Goal: Information Seeking & Learning: Learn about a topic

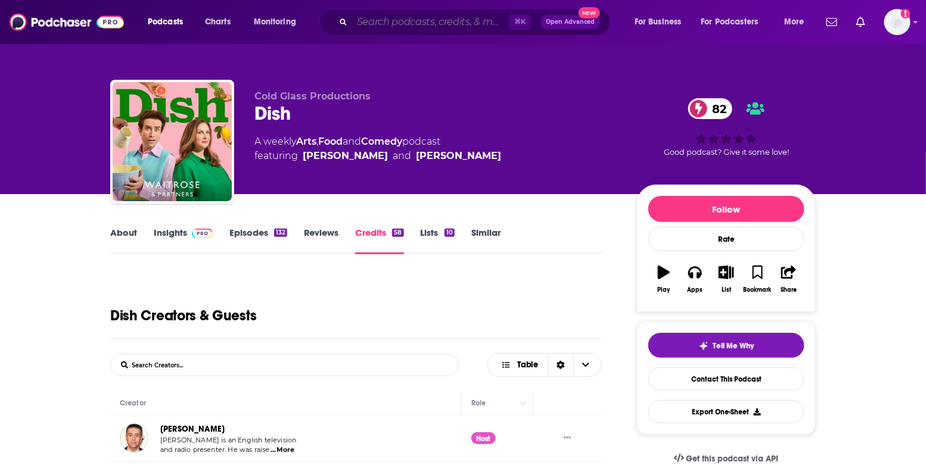
click at [364, 23] on input "Search podcasts, credits, & more..." at bounding box center [430, 22] width 157 height 19
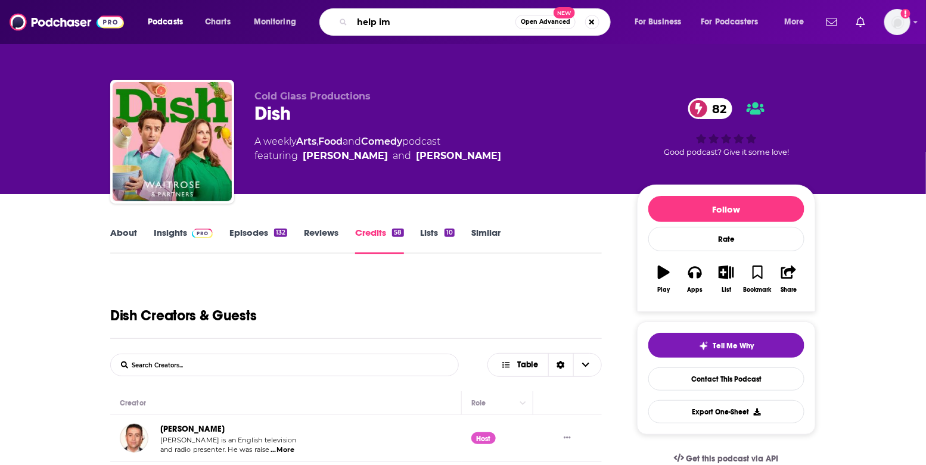
type input "help i"
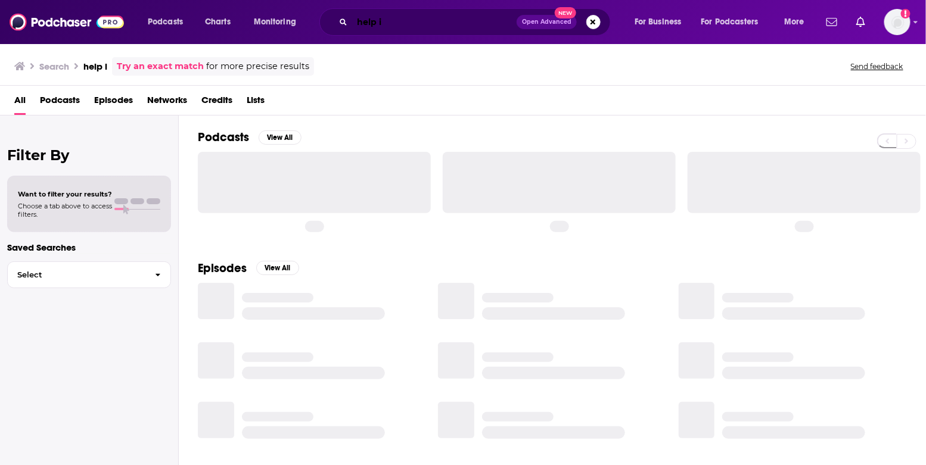
click at [393, 20] on input "help i" at bounding box center [434, 22] width 164 height 19
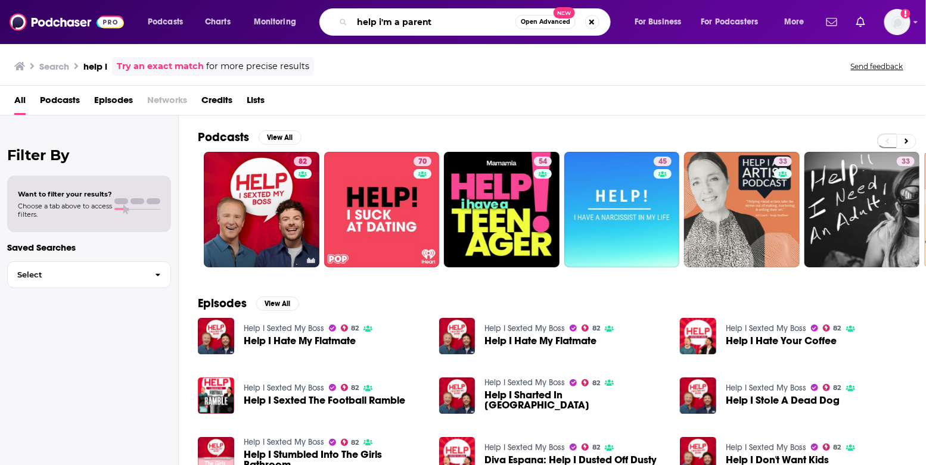
type input "help i'm a parent"
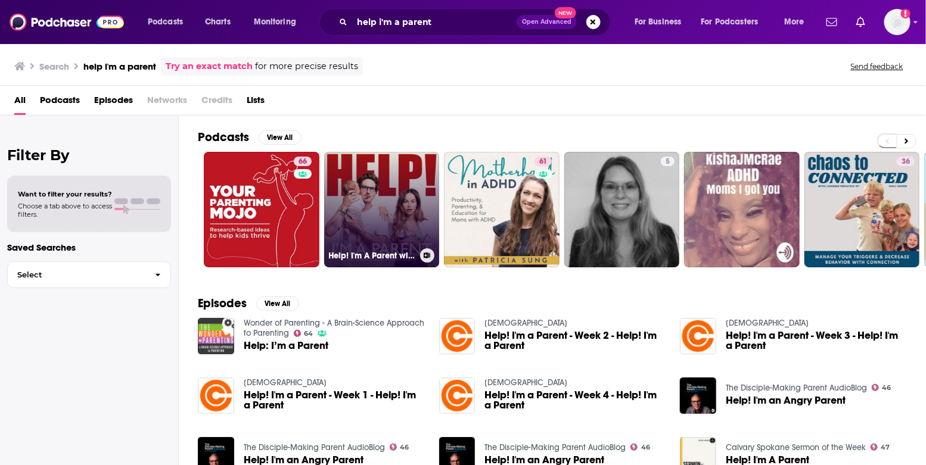
click at [370, 164] on link "Help! I'm A Parent with [PERSON_NAME] and [PERSON_NAME]" at bounding box center [382, 210] width 116 height 116
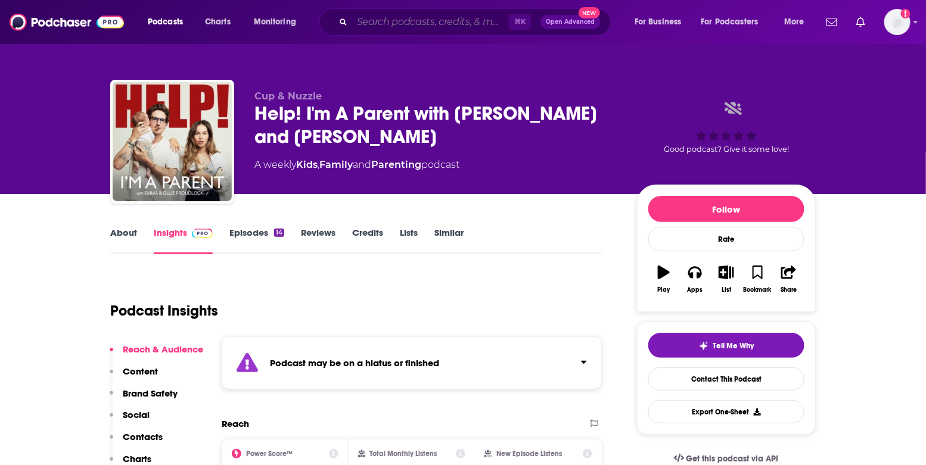
click at [353, 22] on input "Search podcasts, credits, & more..." at bounding box center [430, 22] width 157 height 19
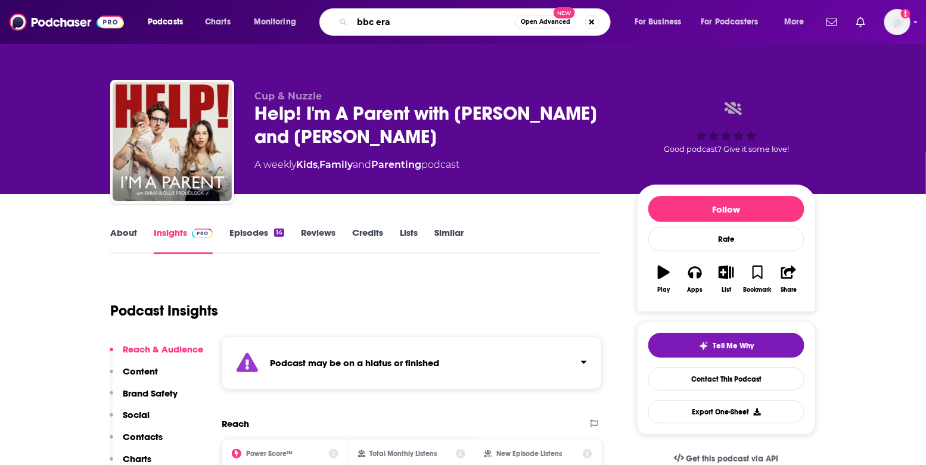
type input "bbc eras"
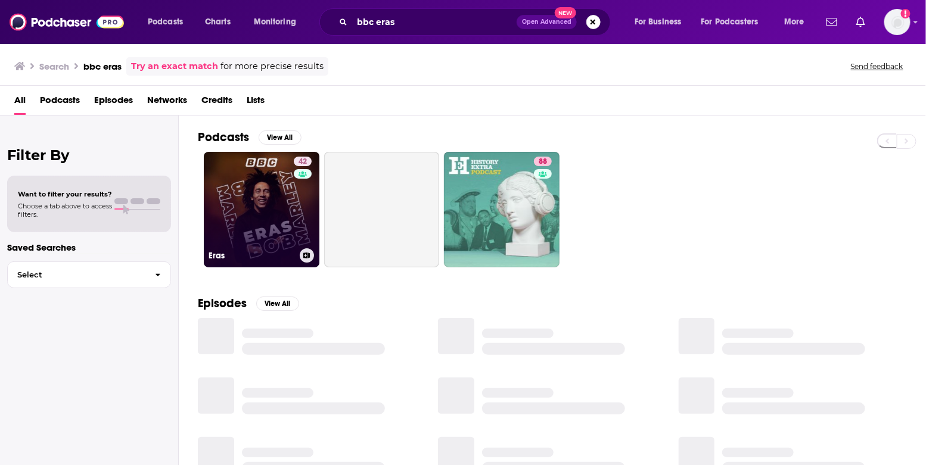
click at [278, 193] on link "42 Eras" at bounding box center [262, 210] width 116 height 116
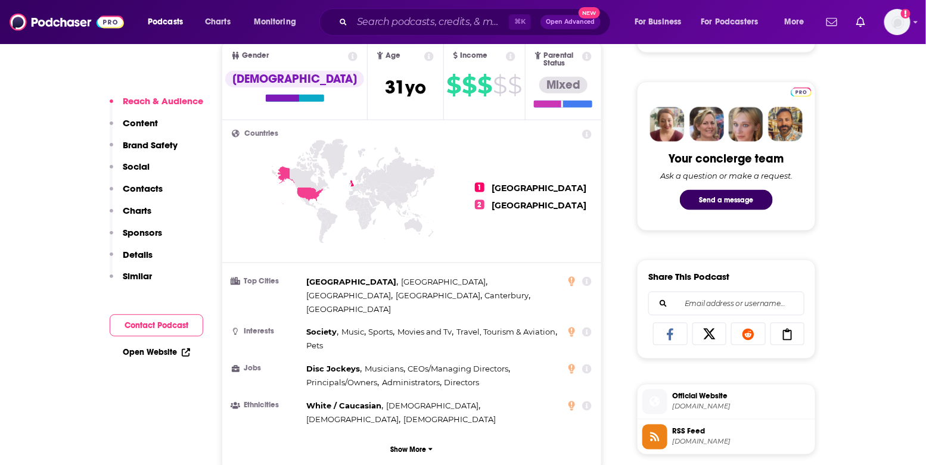
scroll to position [533, 0]
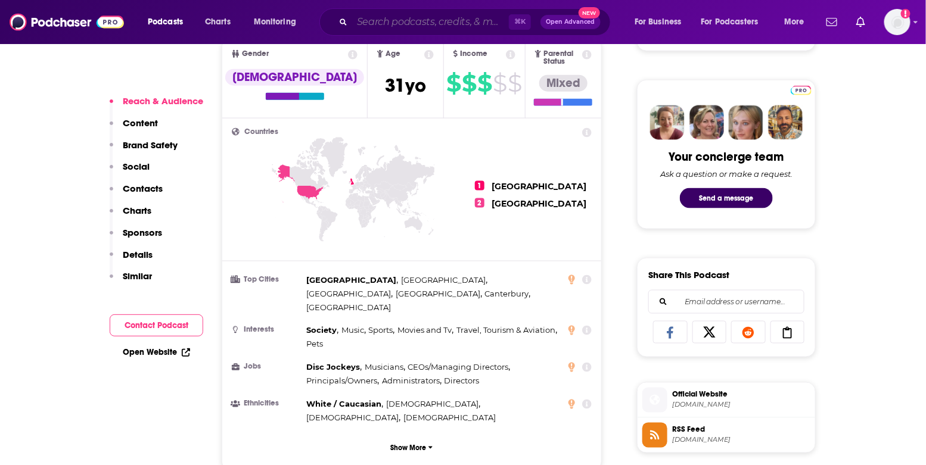
click at [384, 21] on input "Search podcasts, credits, & more..." at bounding box center [430, 22] width 157 height 19
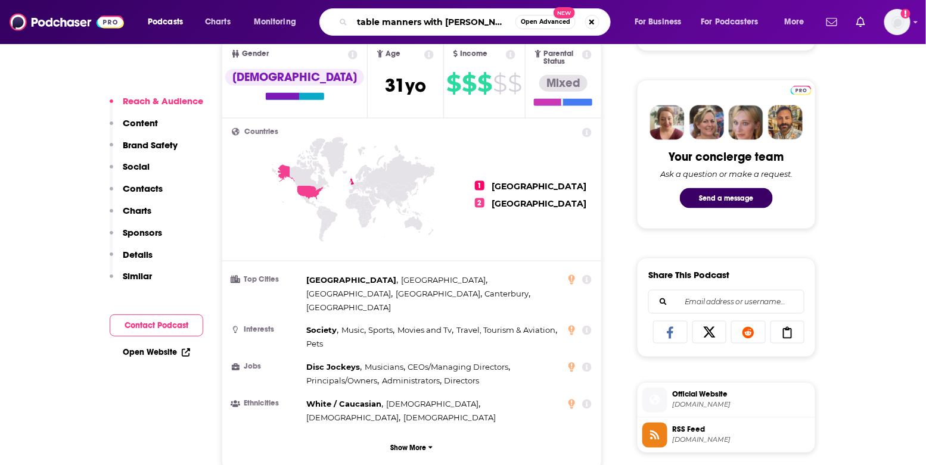
type input "table manners with [PERSON_NAME]"
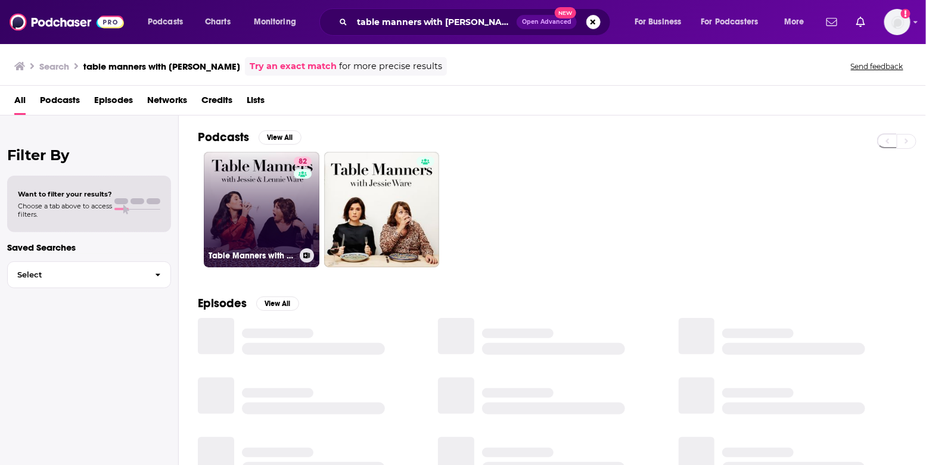
click at [269, 184] on link "82 Table Manners with [PERSON_NAME] and [PERSON_NAME]" at bounding box center [262, 210] width 116 height 116
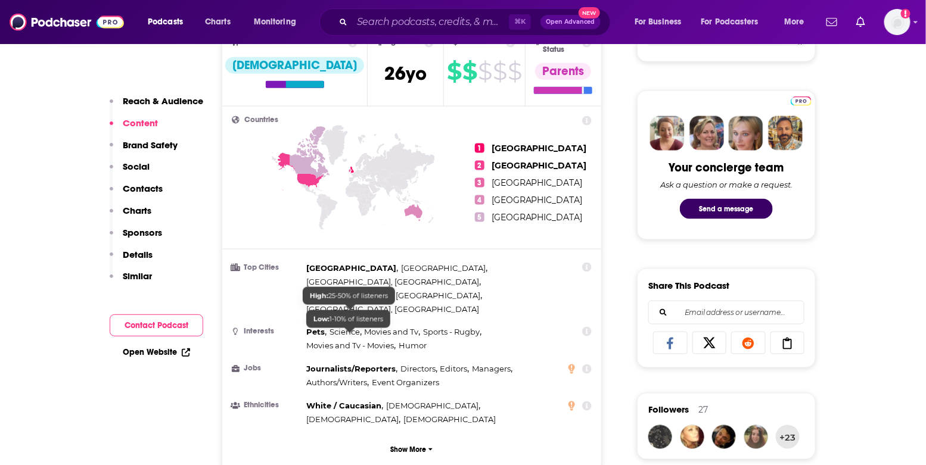
scroll to position [249, 0]
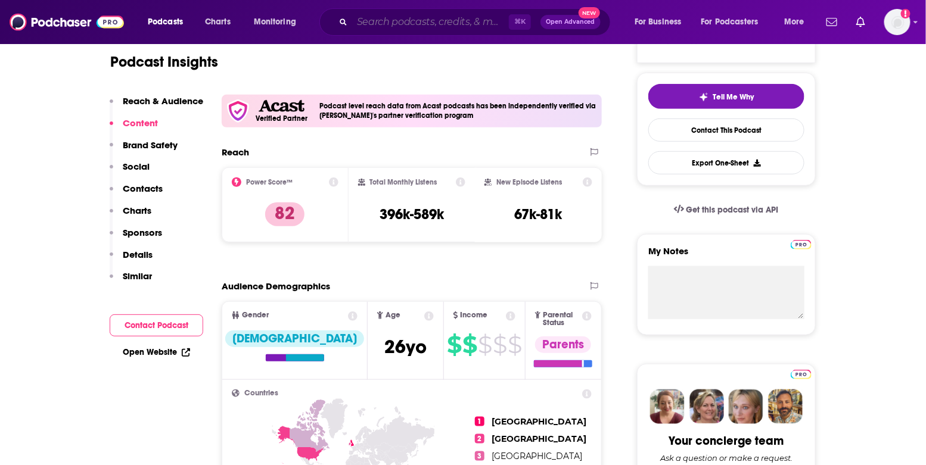
click at [374, 27] on input "Search podcasts, credits, & more..." at bounding box center [430, 22] width 157 height 19
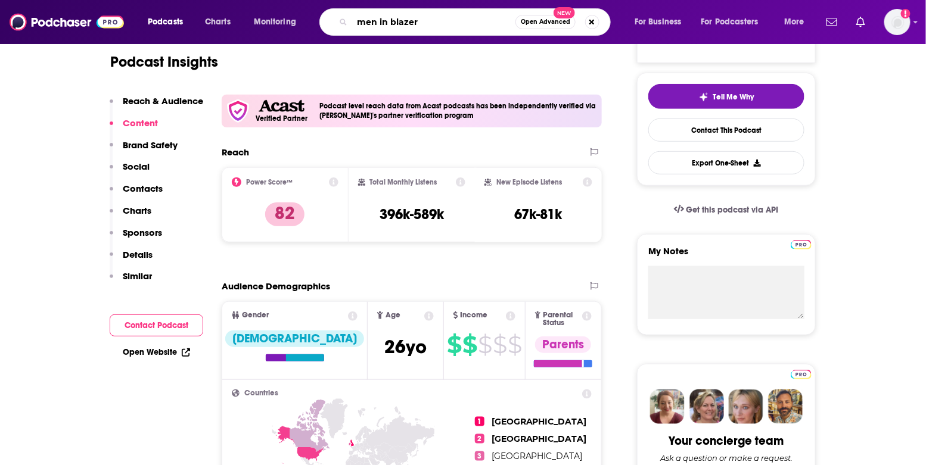
type input "men in blazers"
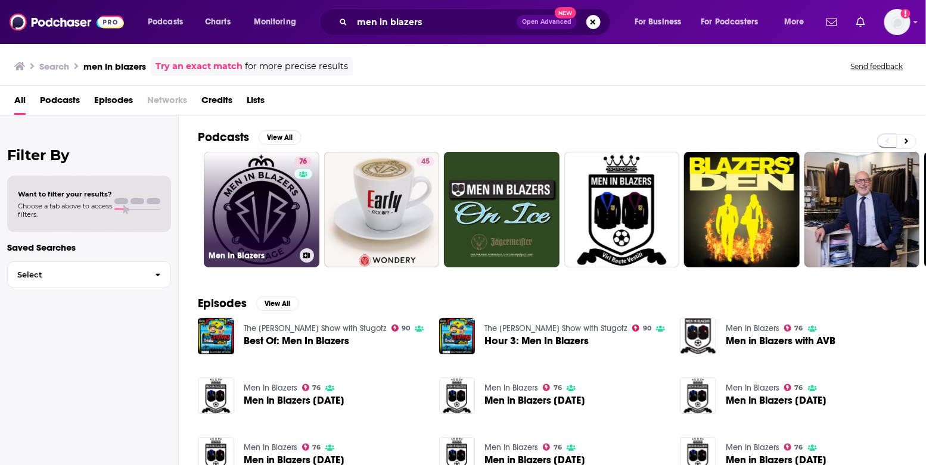
click at [256, 207] on link "76 Men In Blazers" at bounding box center [262, 210] width 116 height 116
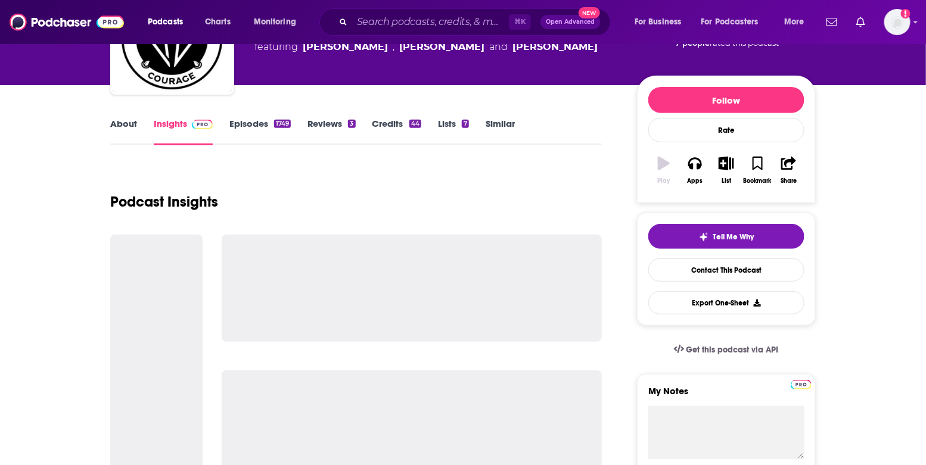
scroll to position [181, 0]
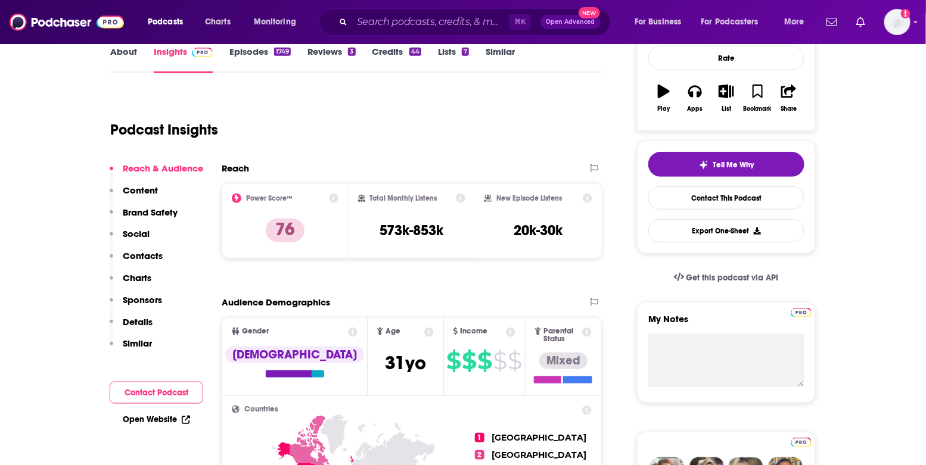
click at [372, 38] on div "Podcasts Charts Monitoring ⌘ K Open Advanced New For Business For Podcasters Mo…" at bounding box center [463, 22] width 926 height 44
click at [351, 12] on div "⌘ K Open Advanced New" at bounding box center [464, 21] width 291 height 27
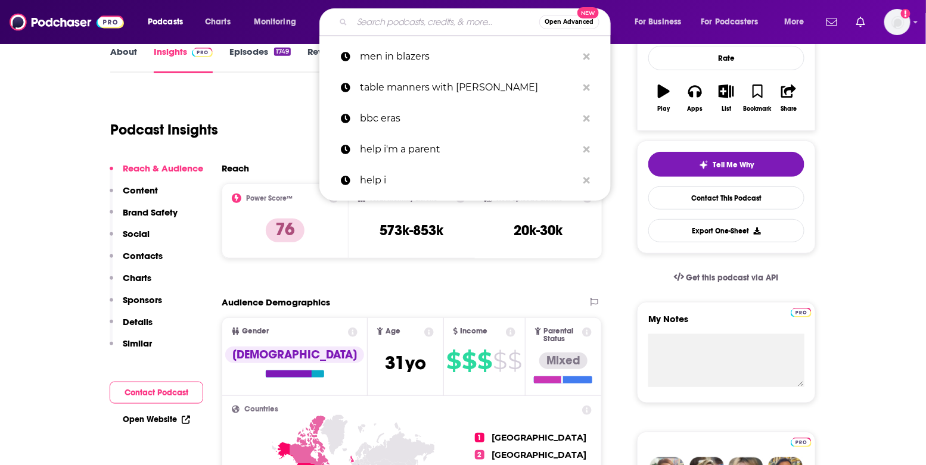
click at [370, 24] on input "Search podcasts, credits, & more..." at bounding box center [445, 22] width 187 height 19
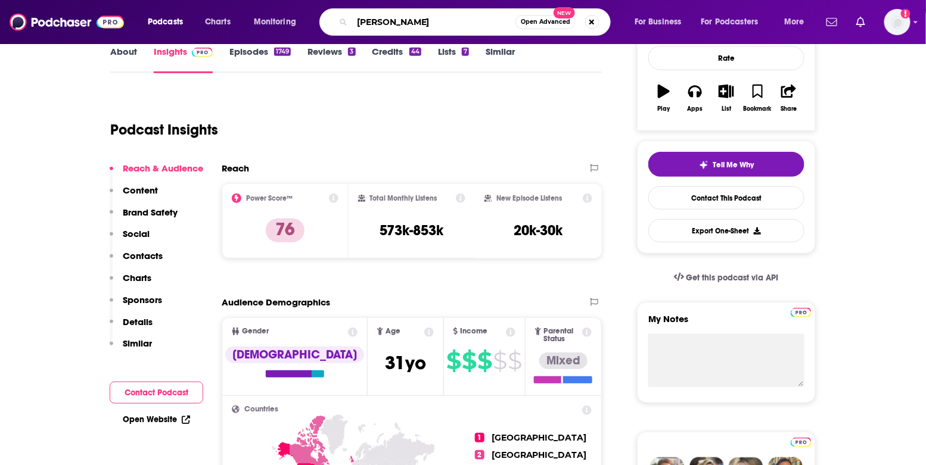
type input "[PERSON_NAME]"
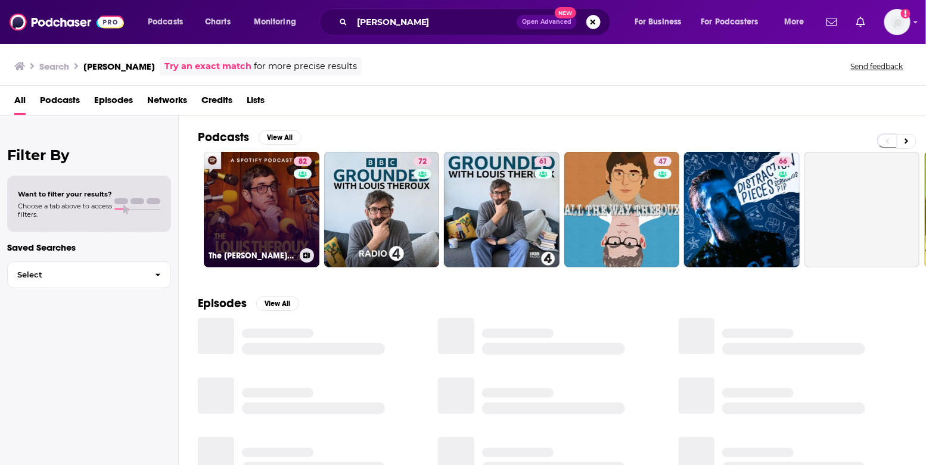
click at [266, 201] on link "82 The [PERSON_NAME] Podcast" at bounding box center [262, 210] width 116 height 116
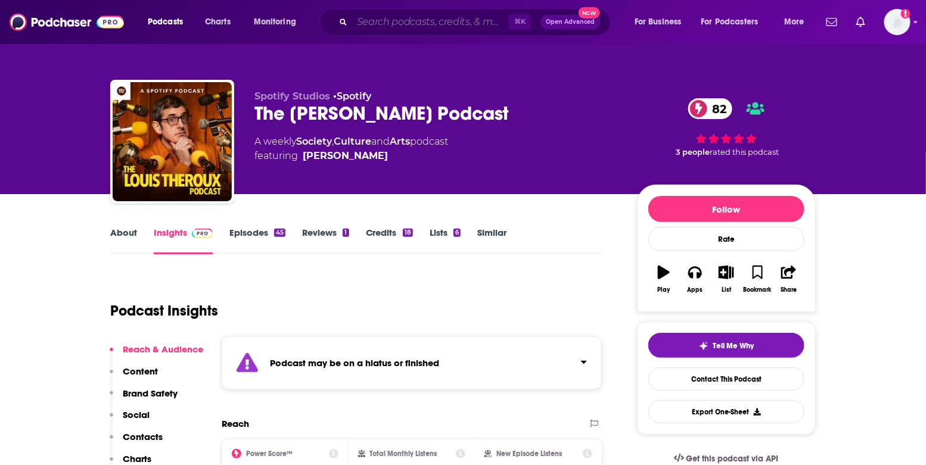
click at [392, 21] on input "Search podcasts, credits, & more..." at bounding box center [430, 22] width 157 height 19
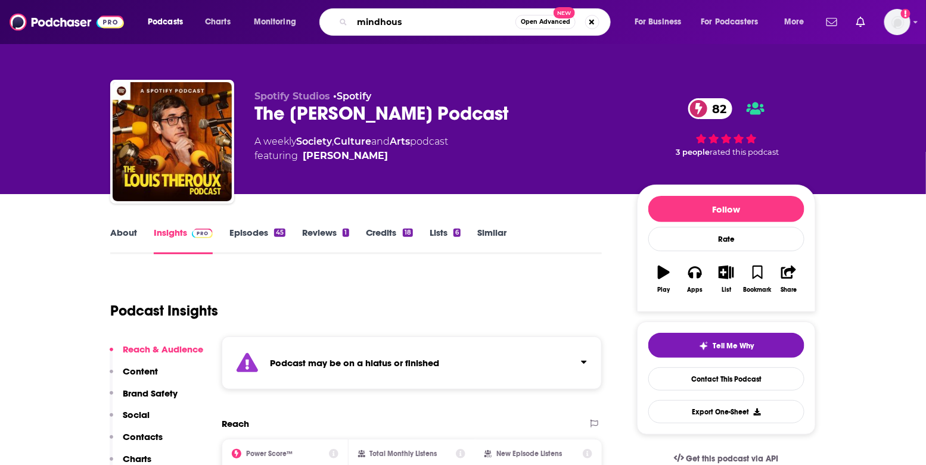
type input "mindhouse"
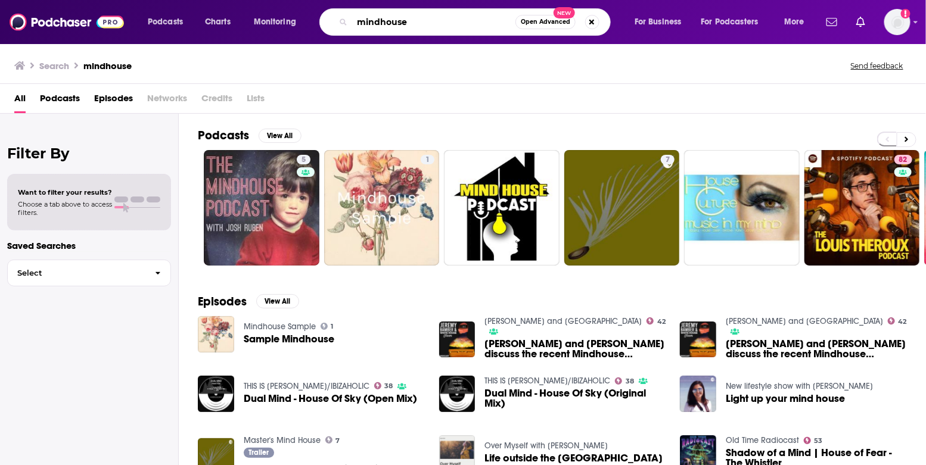
click at [425, 21] on input "mindhouse" at bounding box center [433, 22] width 163 height 19
type input "p"
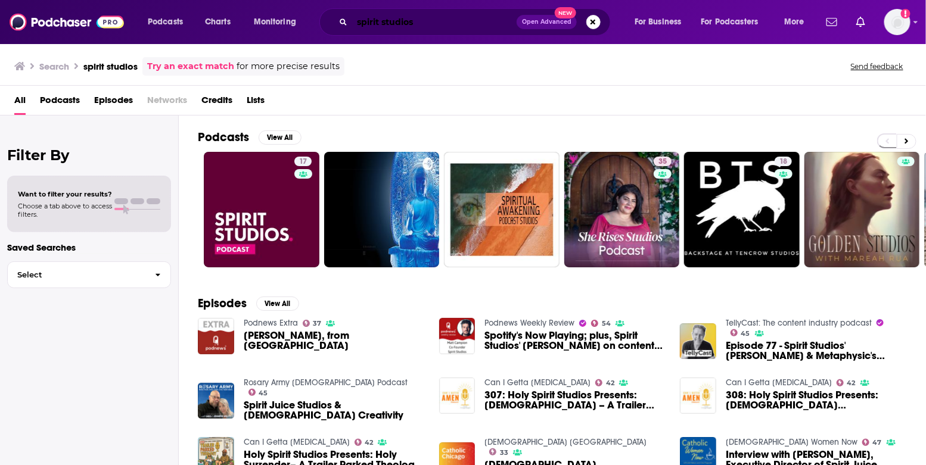
click at [399, 24] on input "spirit studios" at bounding box center [434, 22] width 164 height 19
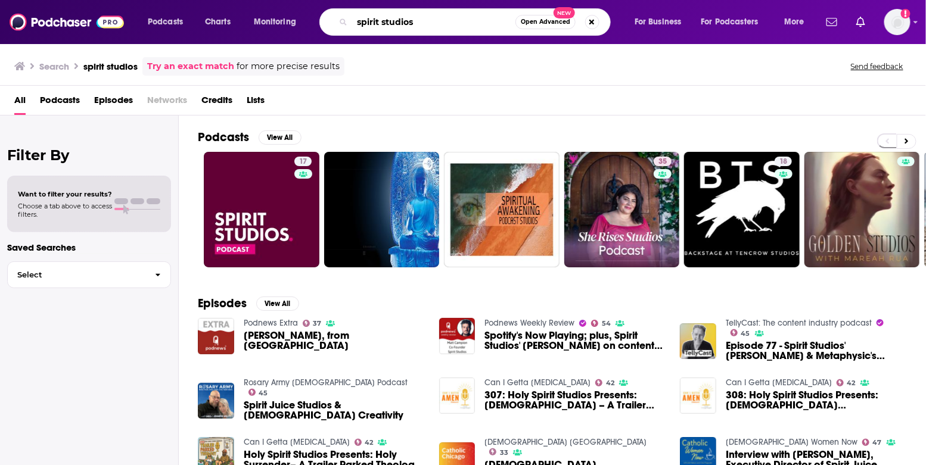
drag, startPoint x: 423, startPoint y: 21, endPoint x: 298, endPoint y: 18, distance: 124.6
click at [298, 18] on div "Podcasts Charts Monitoring spirit studios Open Advanced New For Business For Po…" at bounding box center [477, 21] width 676 height 27
type input "[PERSON_NAME] private parts"
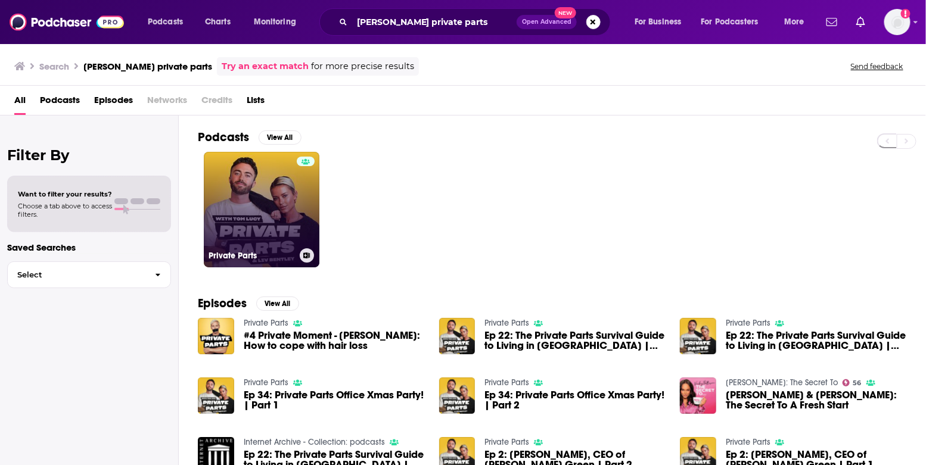
click at [285, 185] on link "Private Parts" at bounding box center [262, 210] width 116 height 116
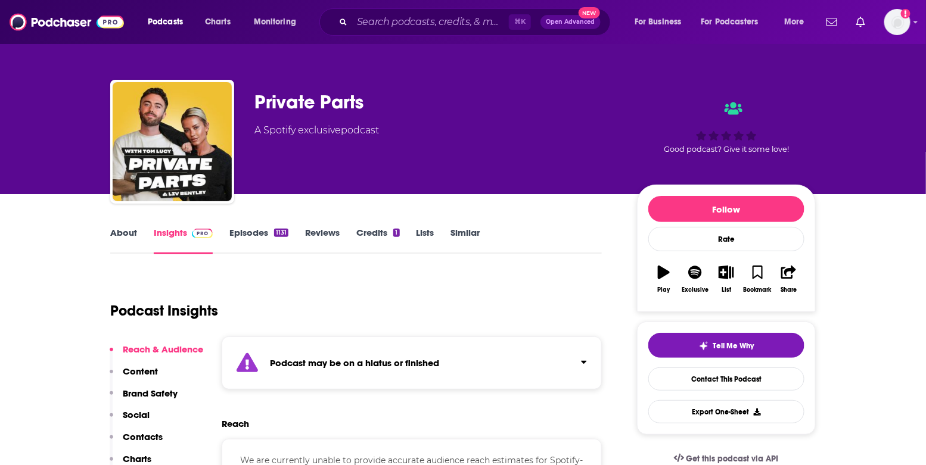
click at [421, 12] on div "⌘ K Open Advanced New" at bounding box center [464, 21] width 291 height 27
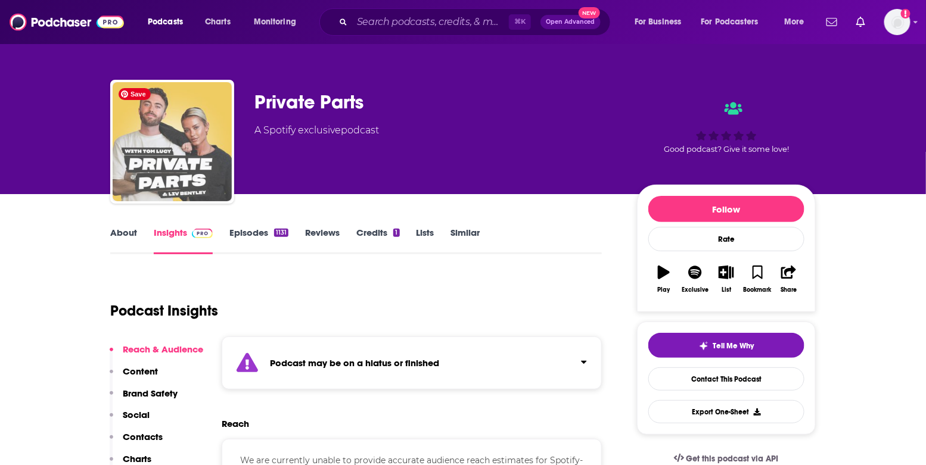
click at [204, 117] on img "Private Parts" at bounding box center [172, 141] width 119 height 119
click at [213, 116] on img "Private Parts" at bounding box center [172, 141] width 119 height 119
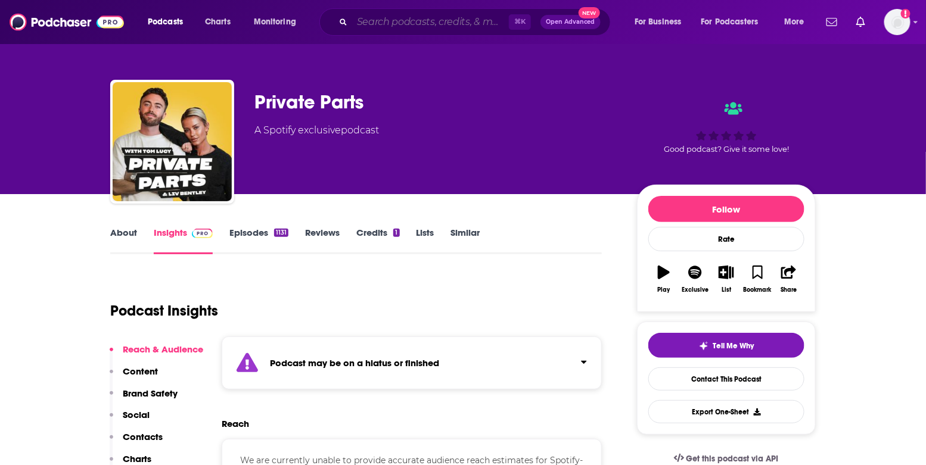
click at [424, 24] on input "Search podcasts, credits, & more..." at bounding box center [430, 22] width 157 height 19
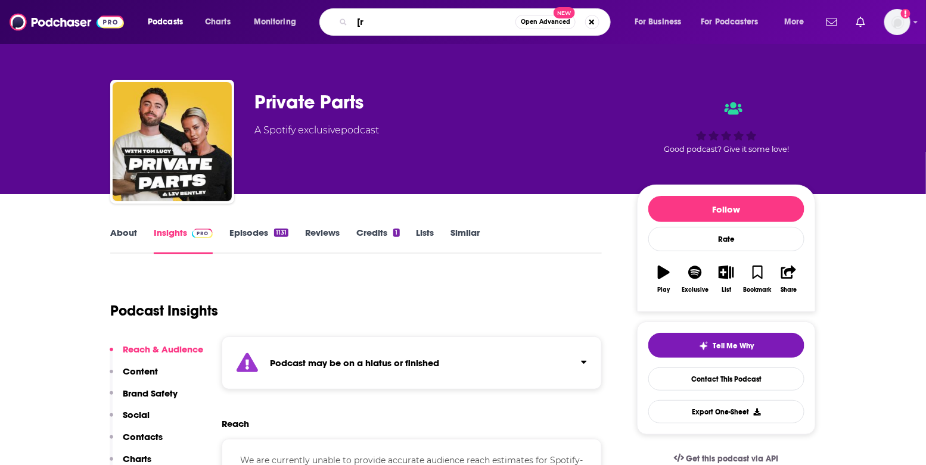
type input "["
type input "private parts"
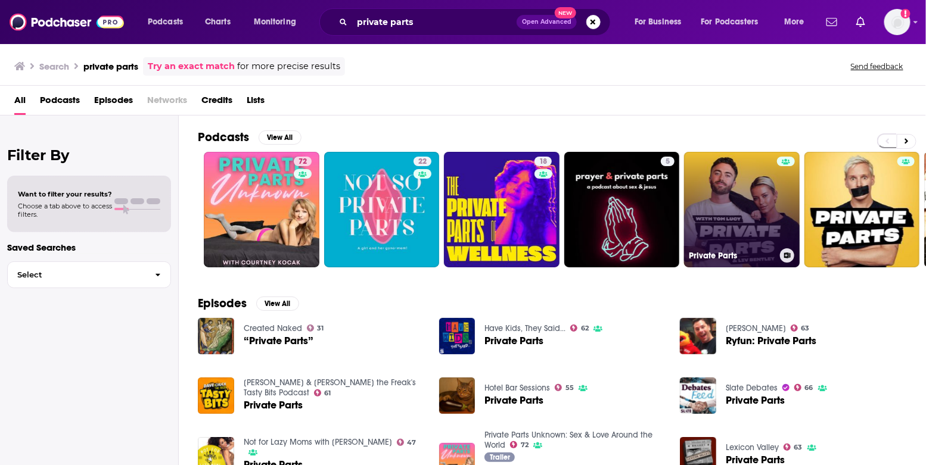
click at [747, 183] on link "Private Parts" at bounding box center [742, 210] width 116 height 116
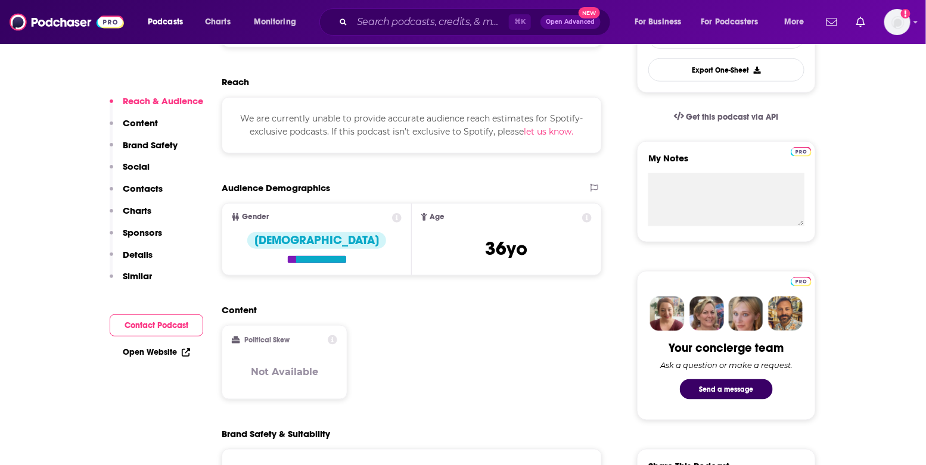
scroll to position [344, 0]
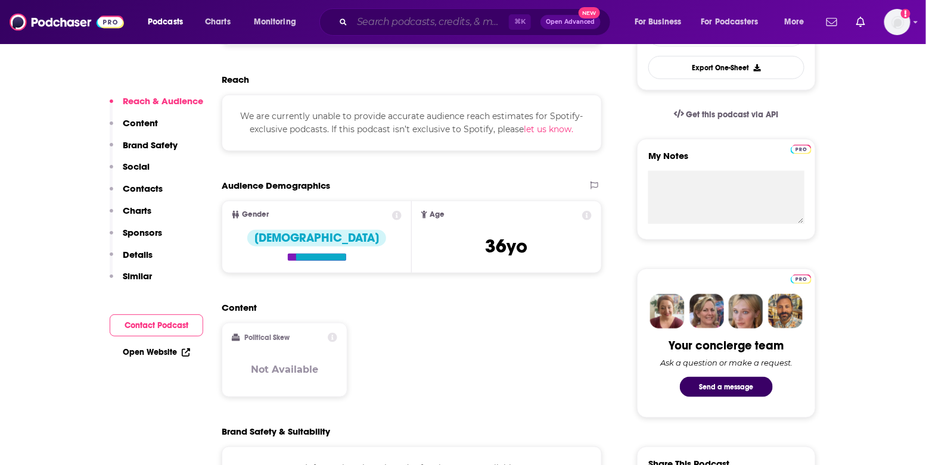
click at [377, 27] on input "Search podcasts, credits, & more..." at bounding box center [430, 22] width 157 height 19
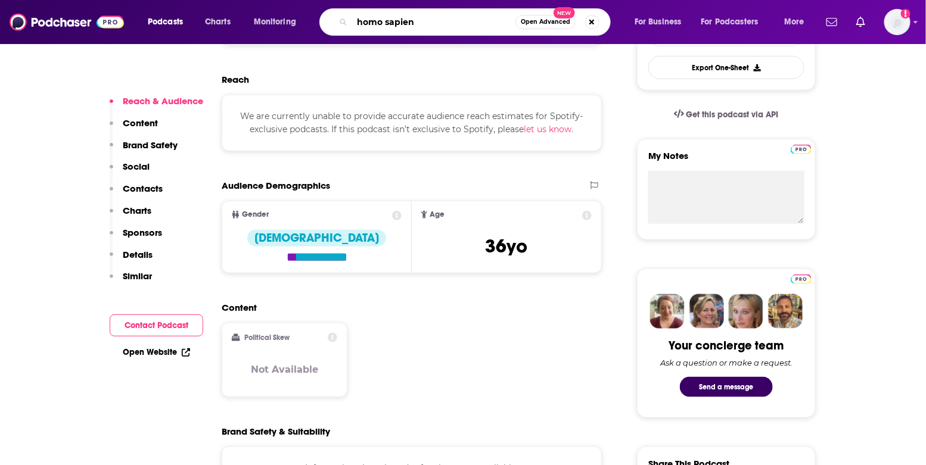
type input "homo sapiens"
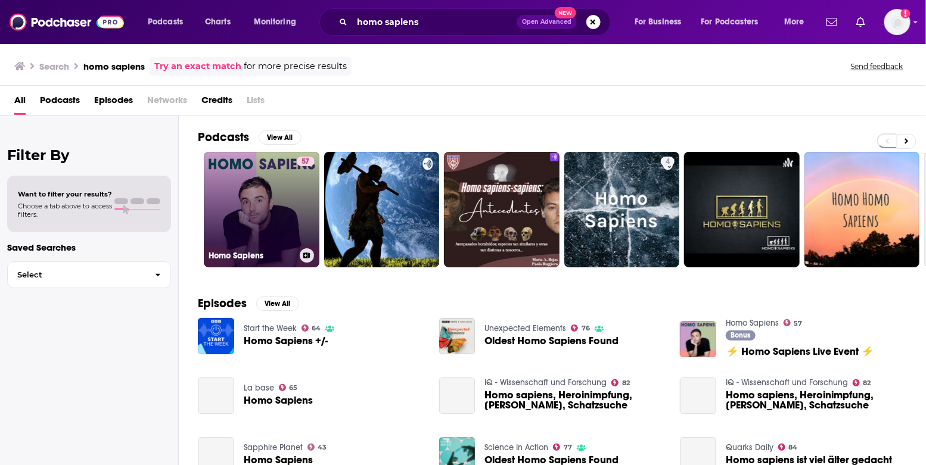
click at [234, 203] on link "57 Homo Sapiens" at bounding box center [262, 210] width 116 height 116
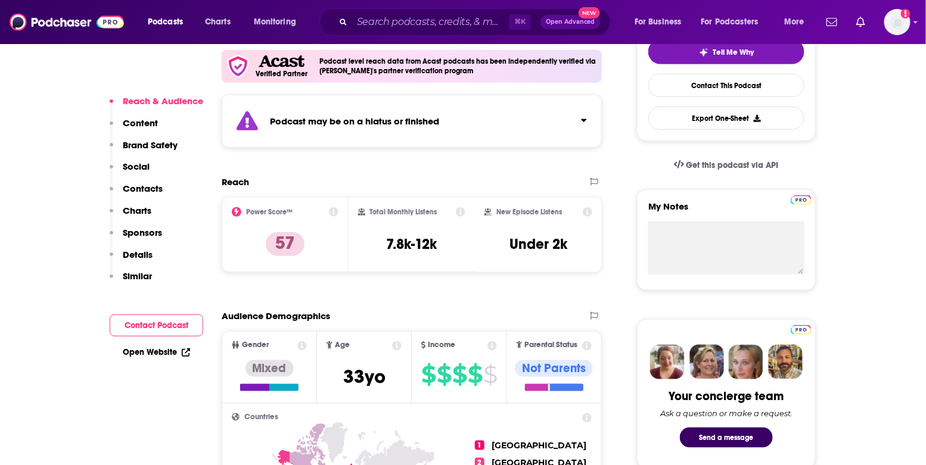
scroll to position [301, 0]
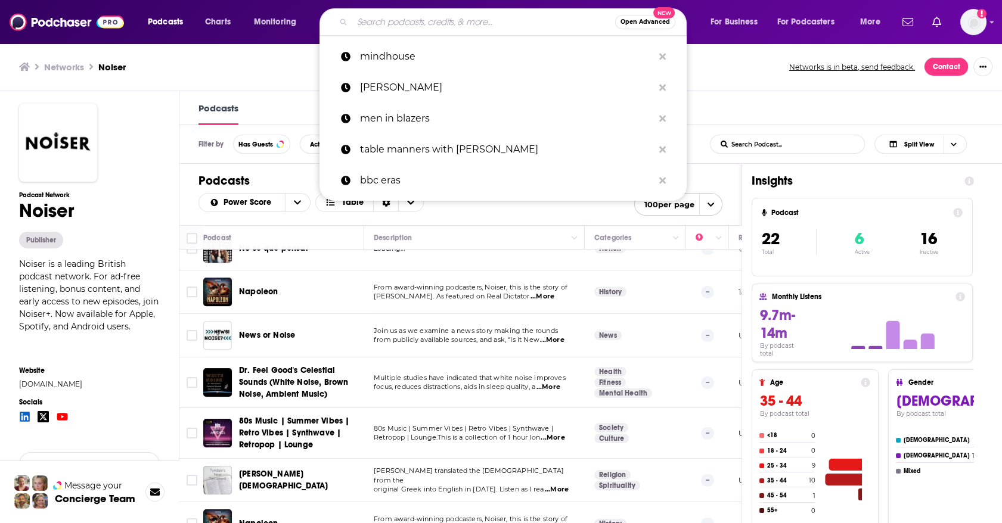
click at [381, 27] on input "Search podcasts, credits, & more..." at bounding box center [483, 22] width 263 height 19
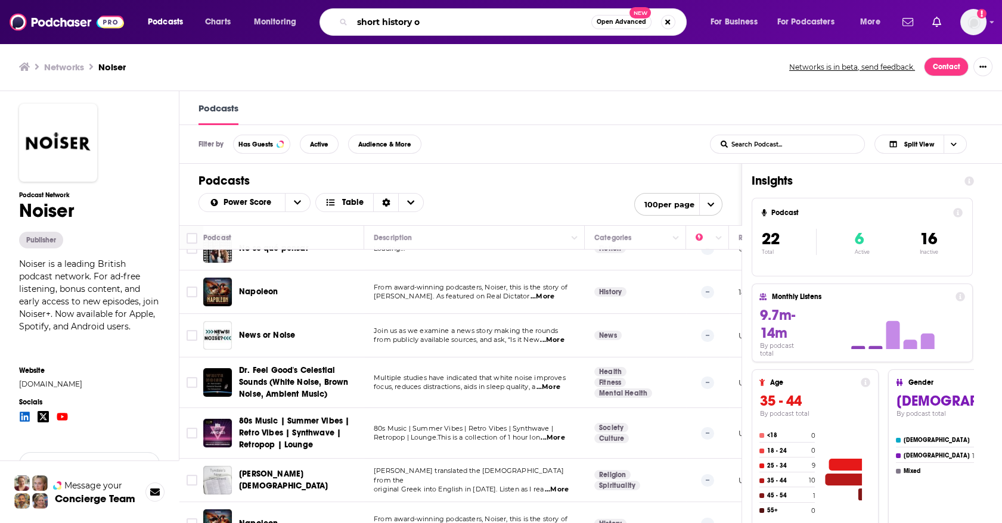
type input "short history of"
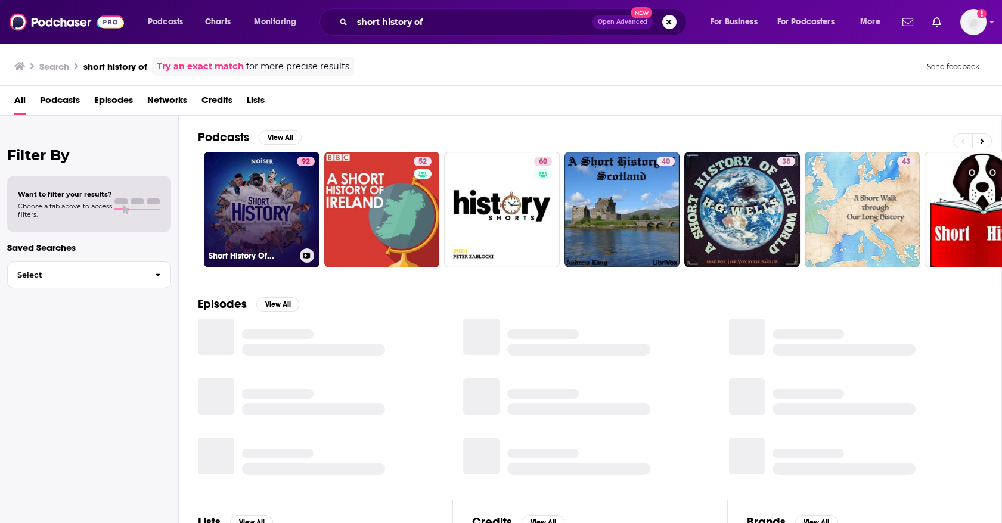
click at [286, 178] on link "92 Short History Of..." at bounding box center [262, 210] width 116 height 116
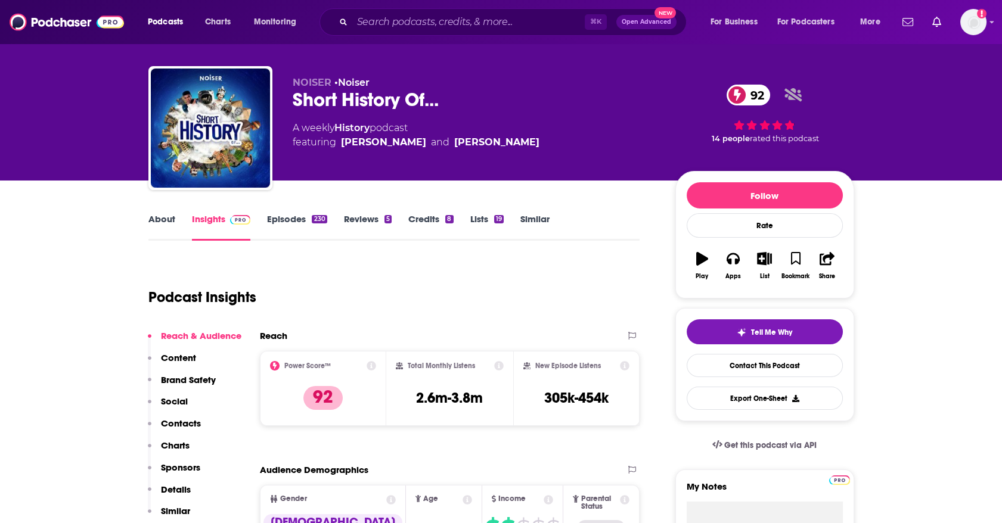
scroll to position [29, 0]
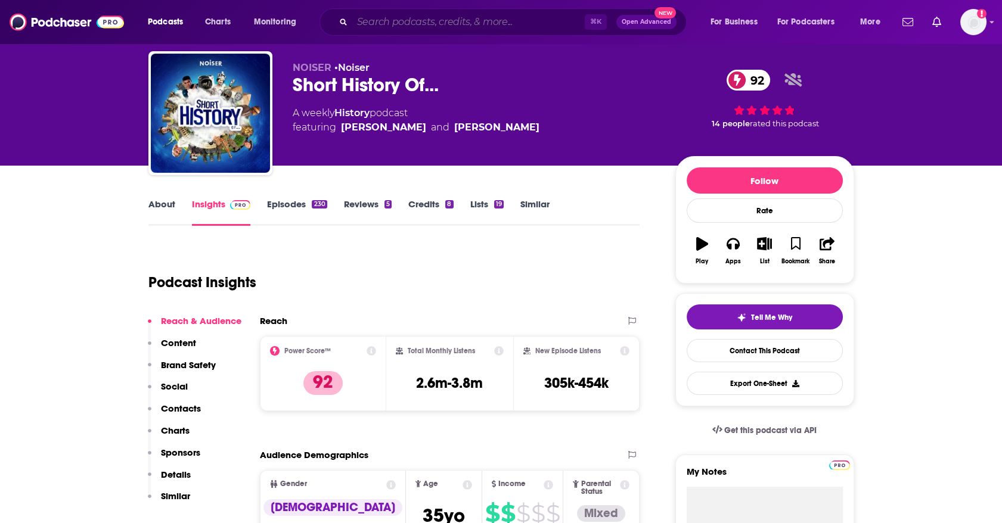
click at [372, 30] on input "Search podcasts, credits, & more..." at bounding box center [468, 22] width 232 height 19
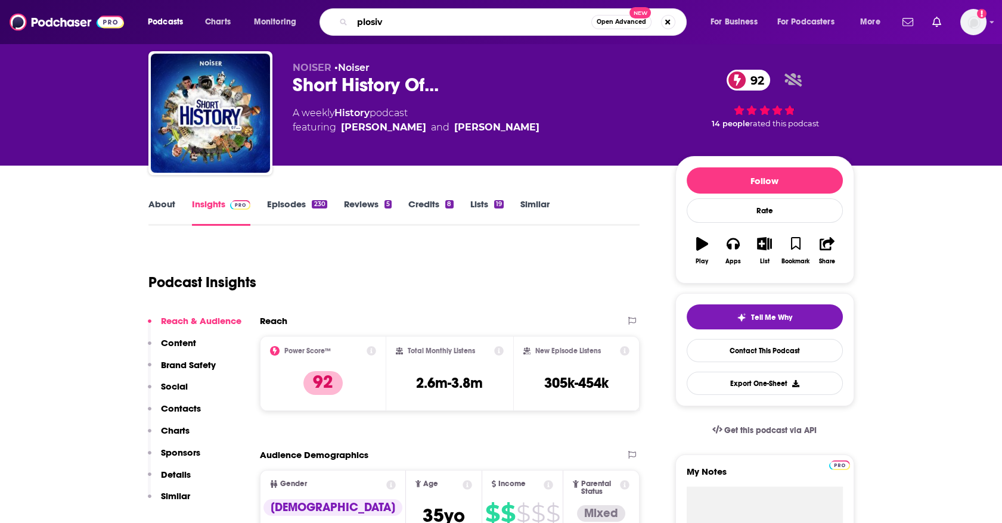
type input "plosive"
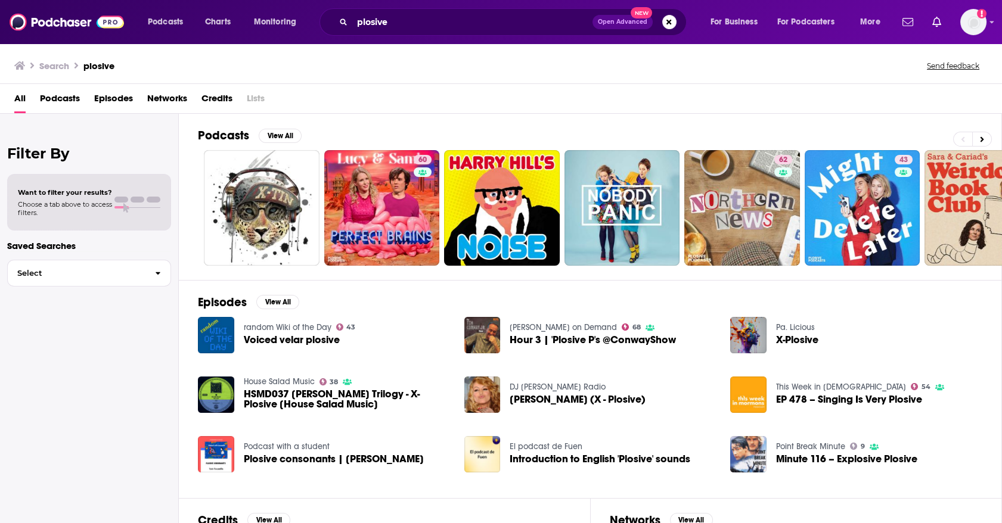
click at [171, 98] on span "Networks" at bounding box center [167, 101] width 40 height 24
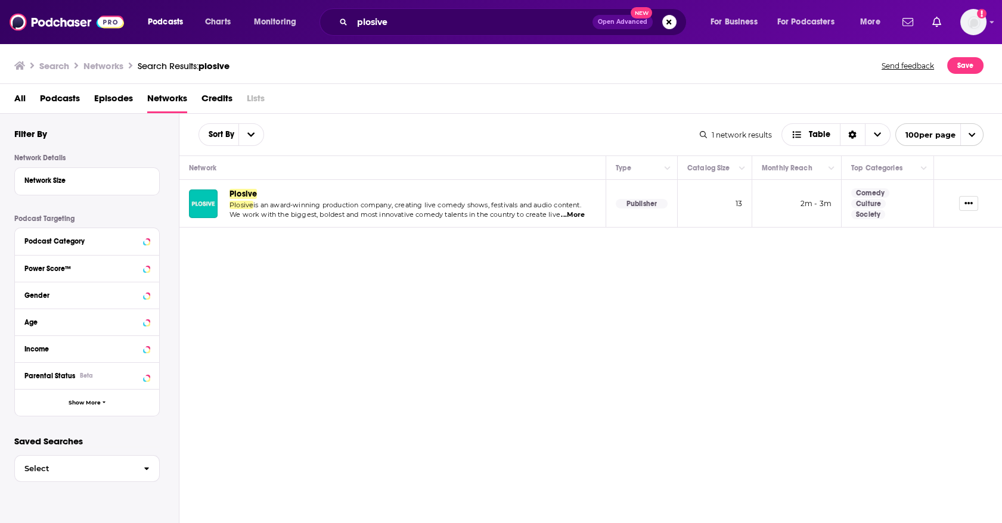
click at [247, 198] on span "Plosive" at bounding box center [242, 194] width 27 height 10
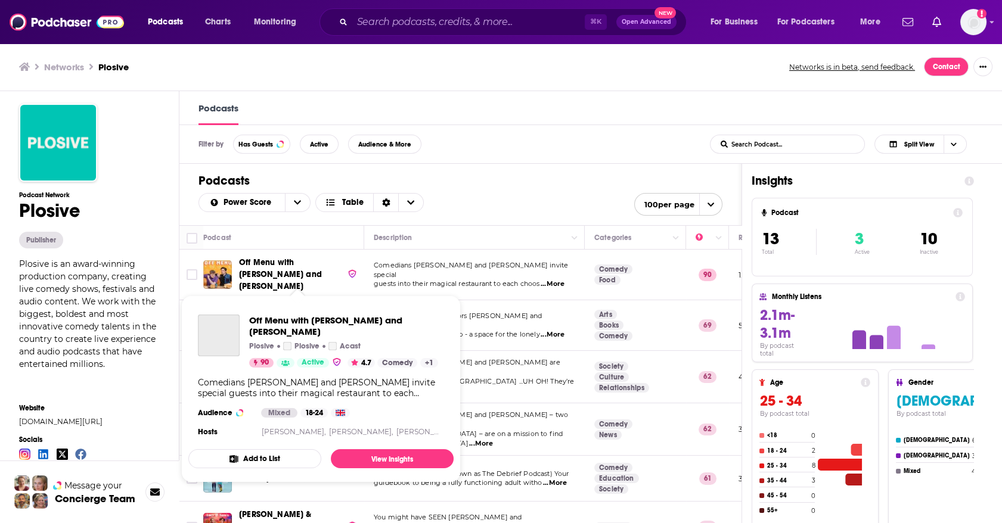
click at [269, 275] on span "Off Menu with [PERSON_NAME] and [PERSON_NAME]" at bounding box center [280, 274] width 83 height 34
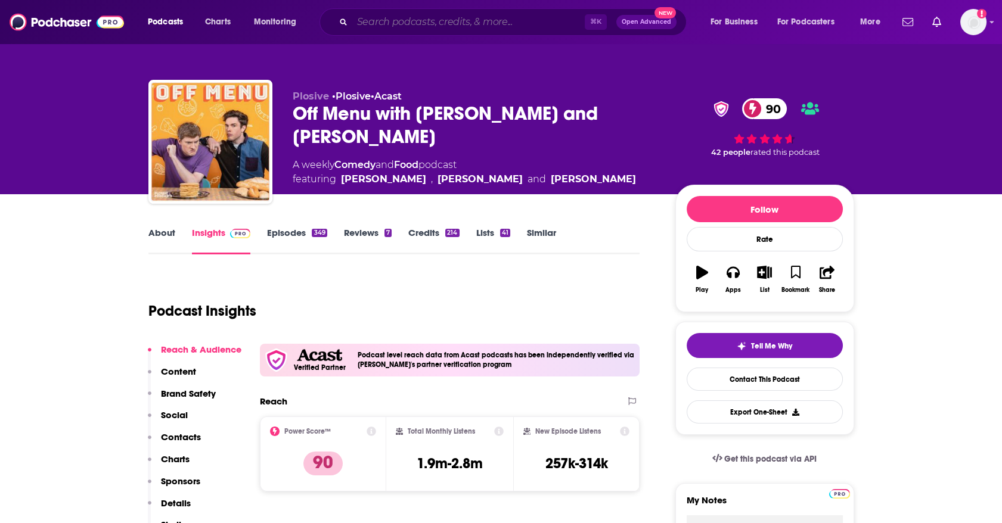
click at [393, 24] on input "Search podcasts, credits, & more..." at bounding box center [468, 22] width 232 height 19
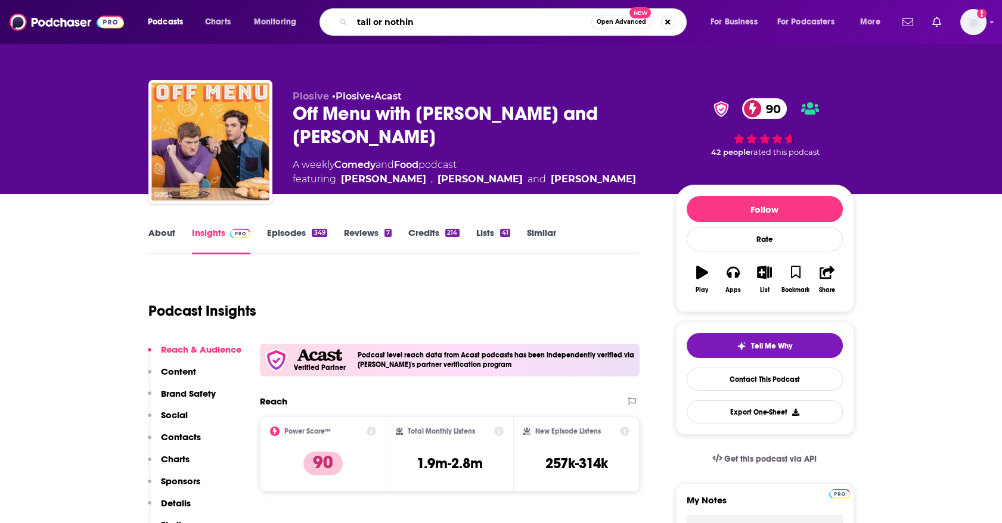
type input "tall or nothing"
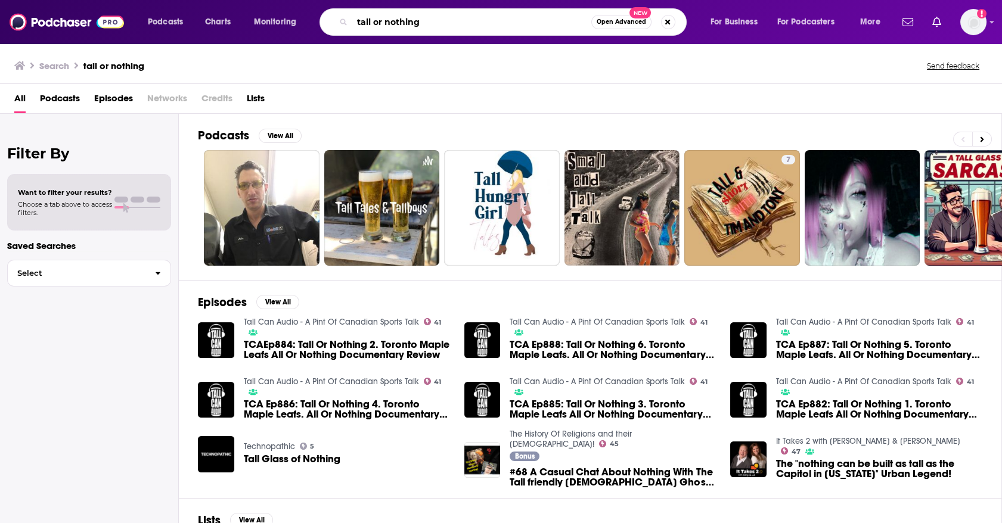
click at [374, 18] on input "tall or nothing" at bounding box center [471, 22] width 239 height 19
type input "that peter crouch podcast"
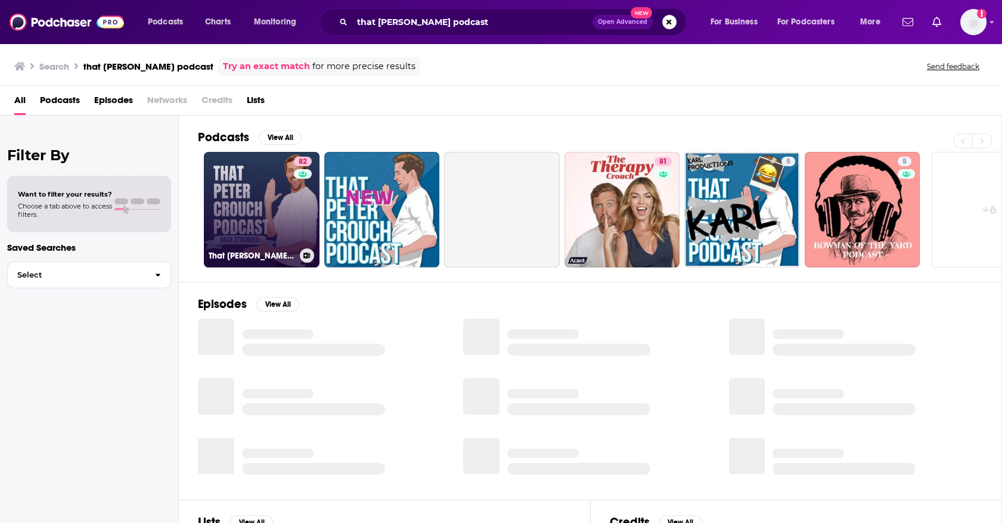
click at [271, 215] on link "82 That Peter Crouch Podcast" at bounding box center [262, 210] width 116 height 116
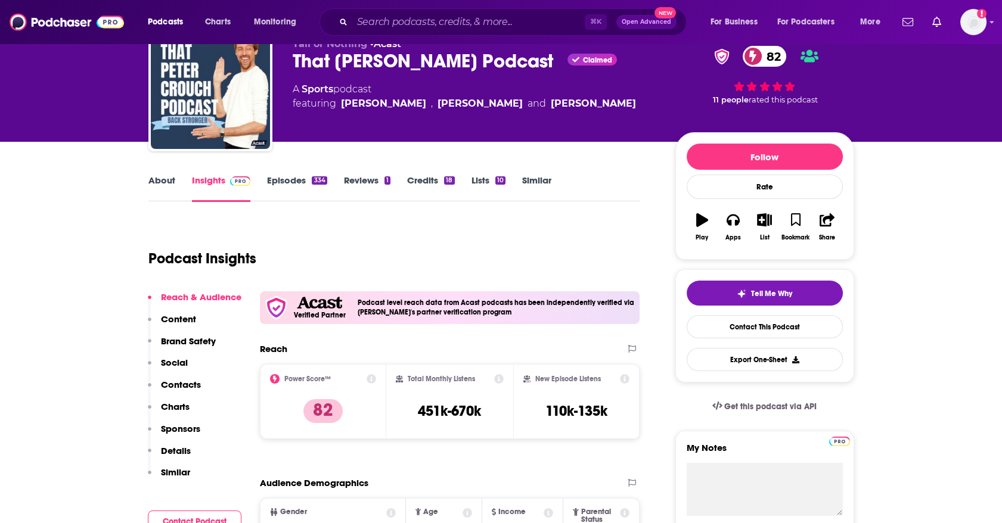
scroll to position [54, 0]
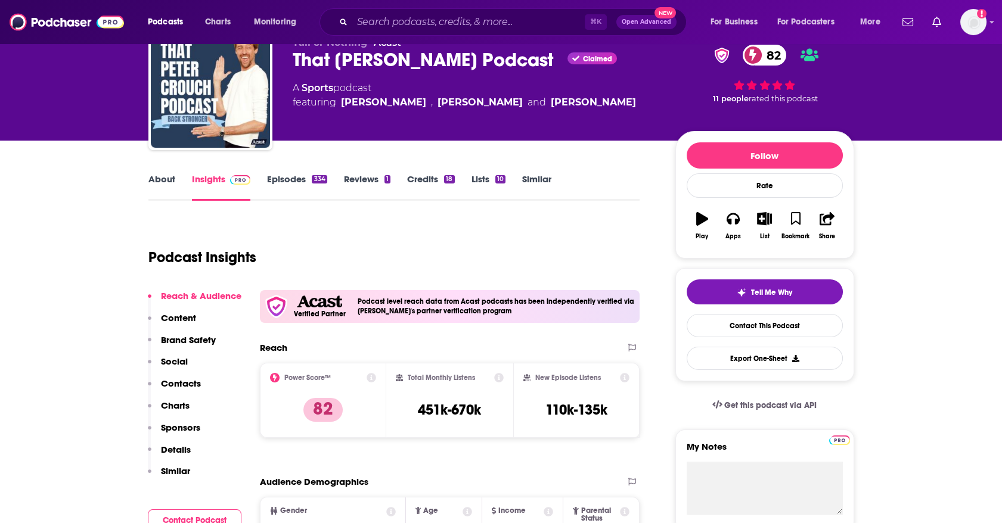
click at [182, 318] on p "Content" at bounding box center [178, 317] width 35 height 11
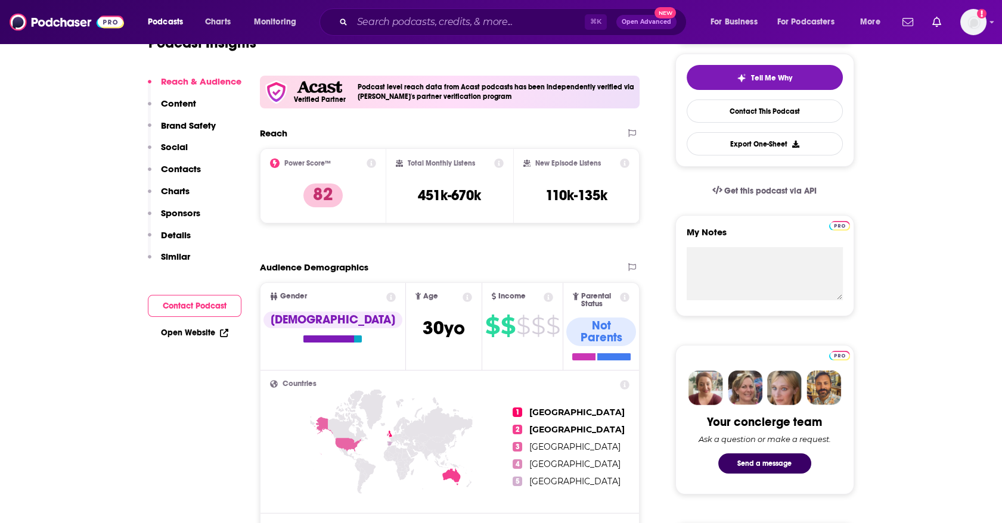
scroll to position [0, 0]
